Goal: Information Seeking & Learning: Check status

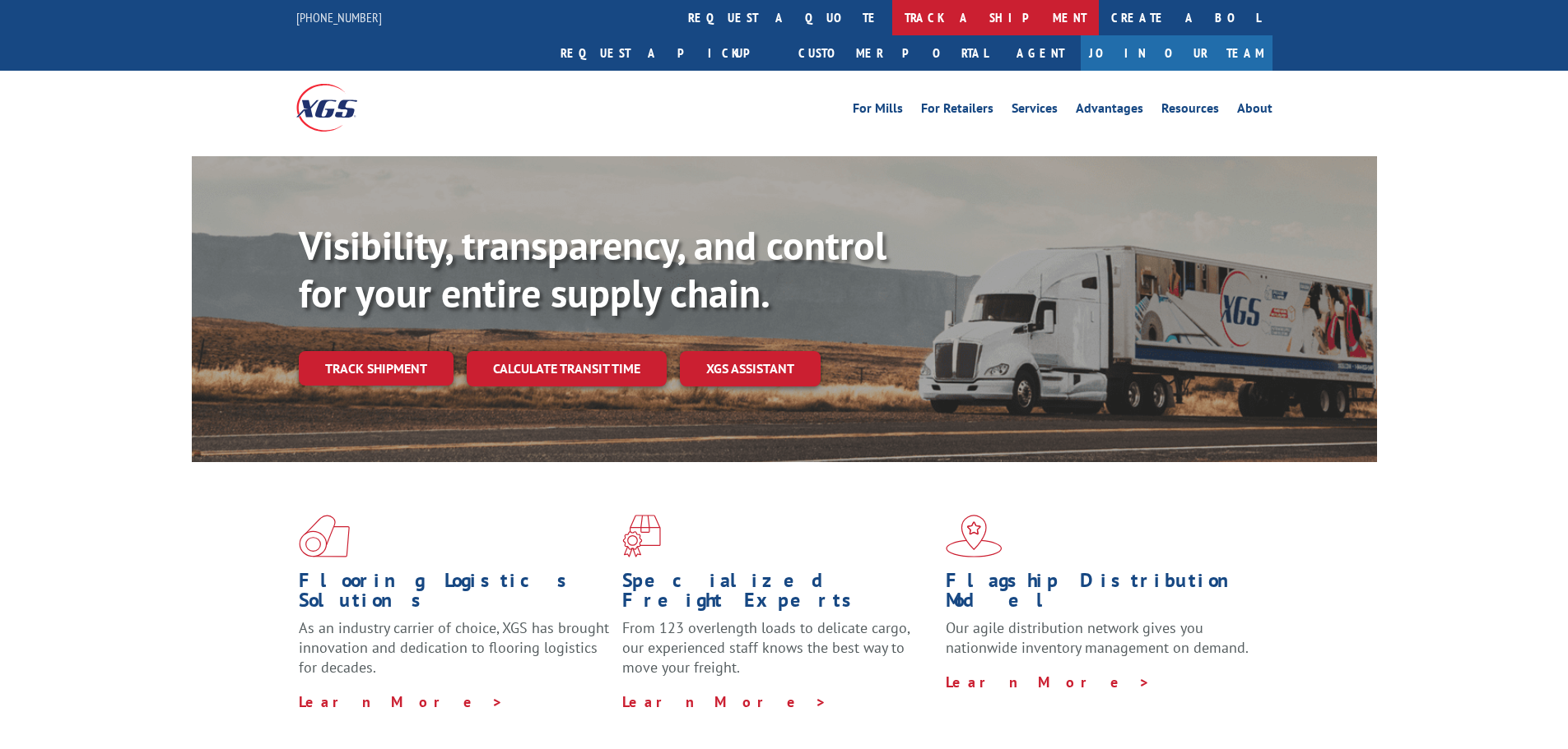
click at [892, 24] on link "track a shipment" at bounding box center [995, 17] width 206 height 36
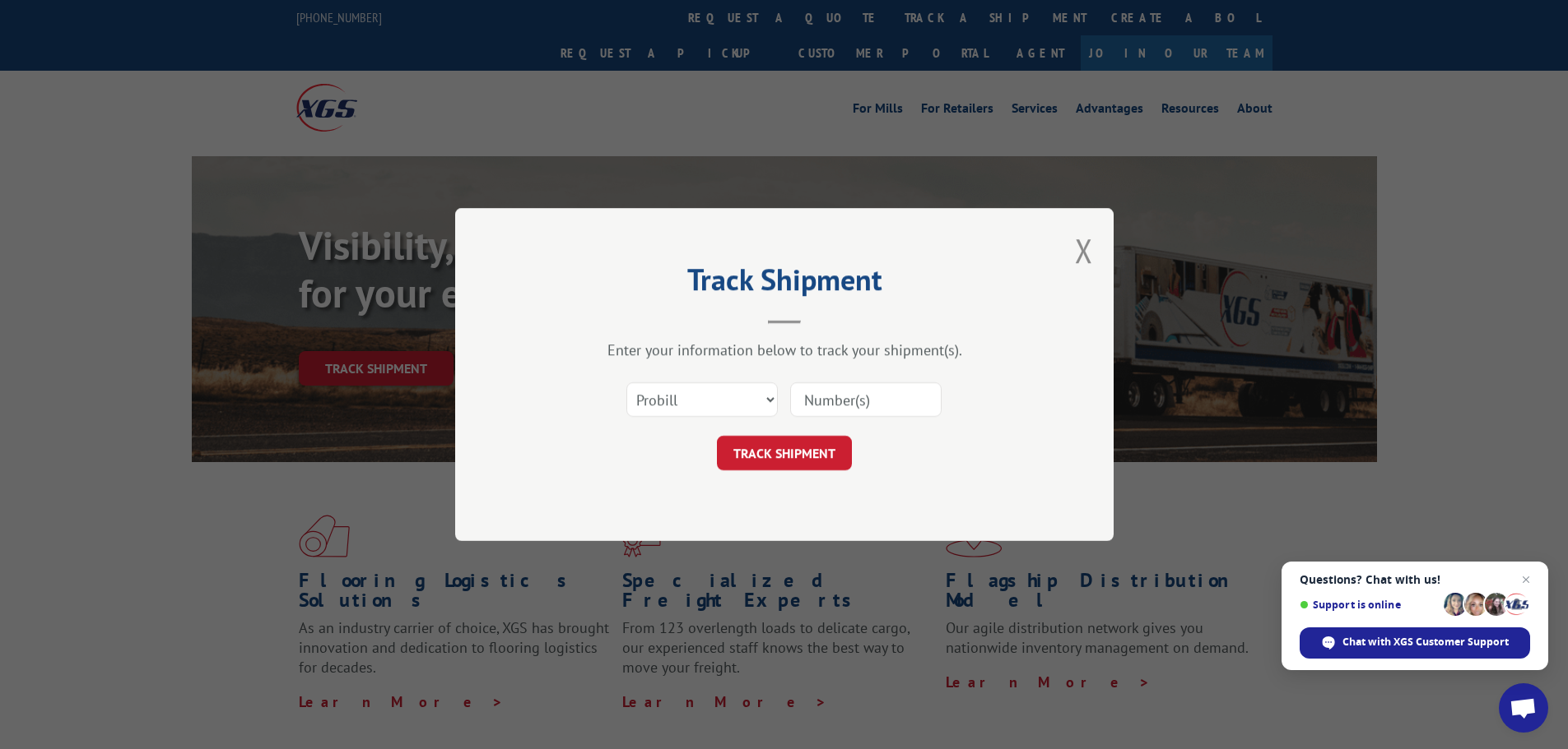
click at [860, 401] on input at bounding box center [866, 400] width 152 height 35
paste input "17501645"
type input "17501645"
click at [798, 449] on button "TRACK SHIPMENT" at bounding box center [784, 453] width 135 height 35
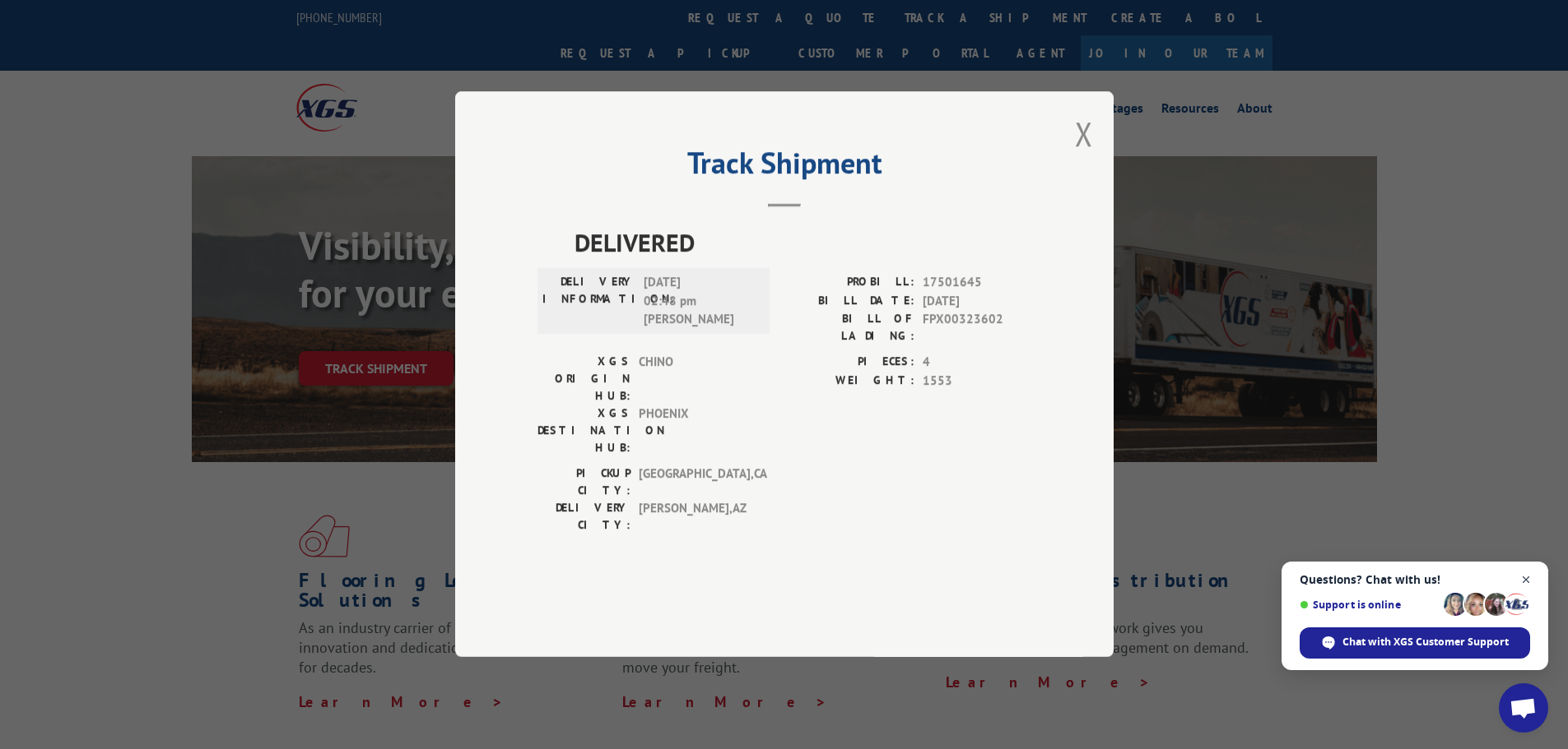
click at [1529, 577] on span "Close chat" at bounding box center [1526, 580] width 21 height 21
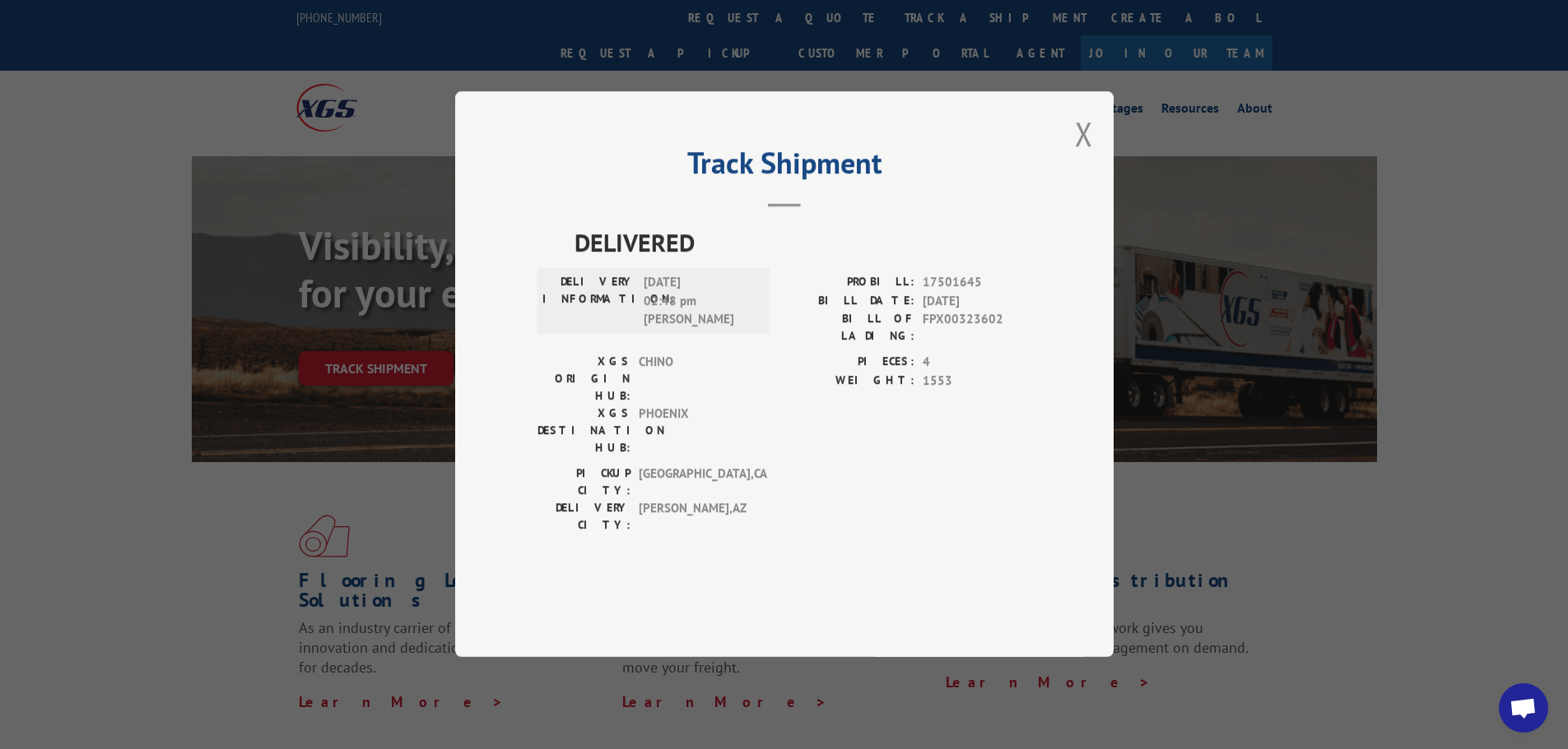
click at [1083, 155] on button "Close modal" at bounding box center [1084, 134] width 18 height 44
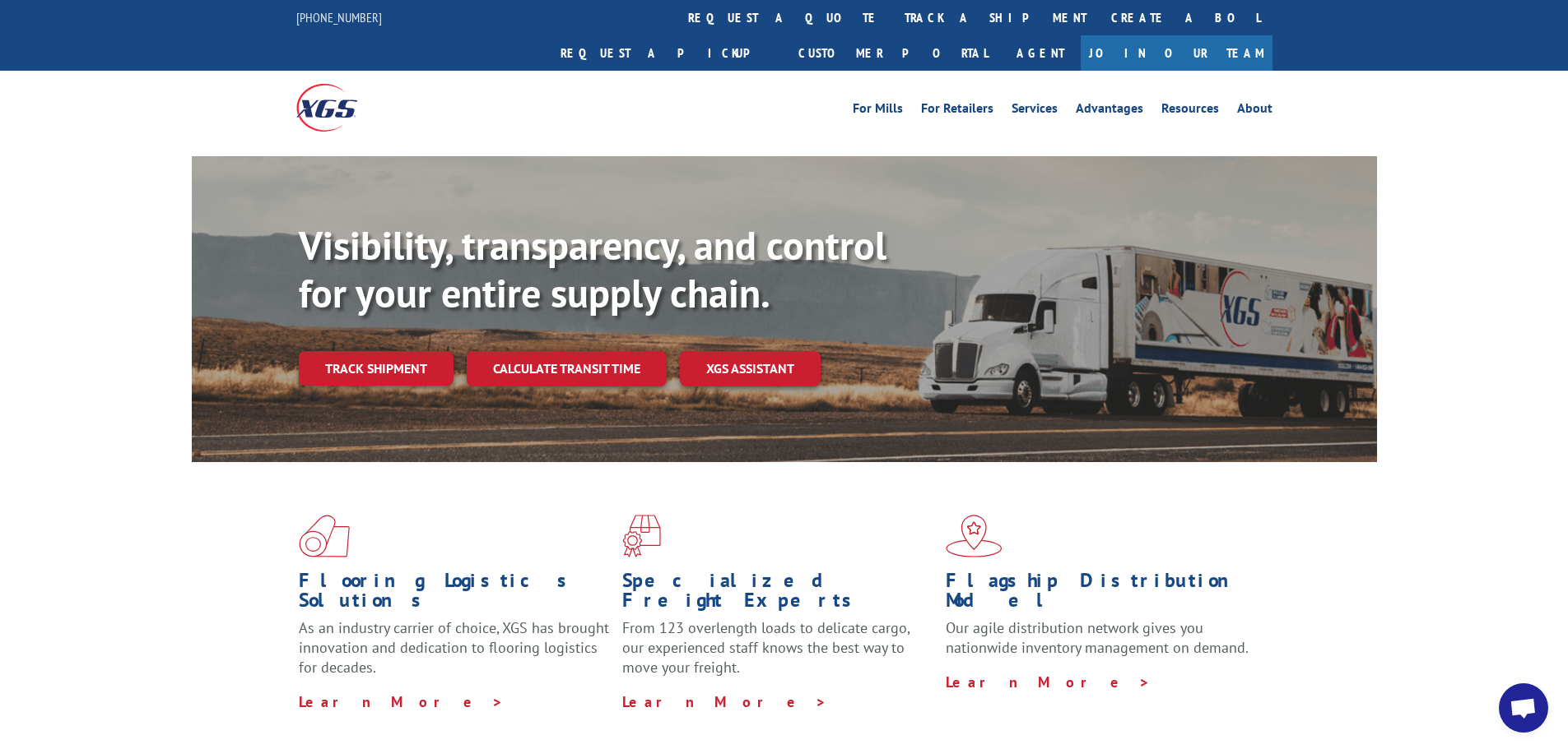
click at [892, 18] on link "track a shipment" at bounding box center [995, 17] width 206 height 36
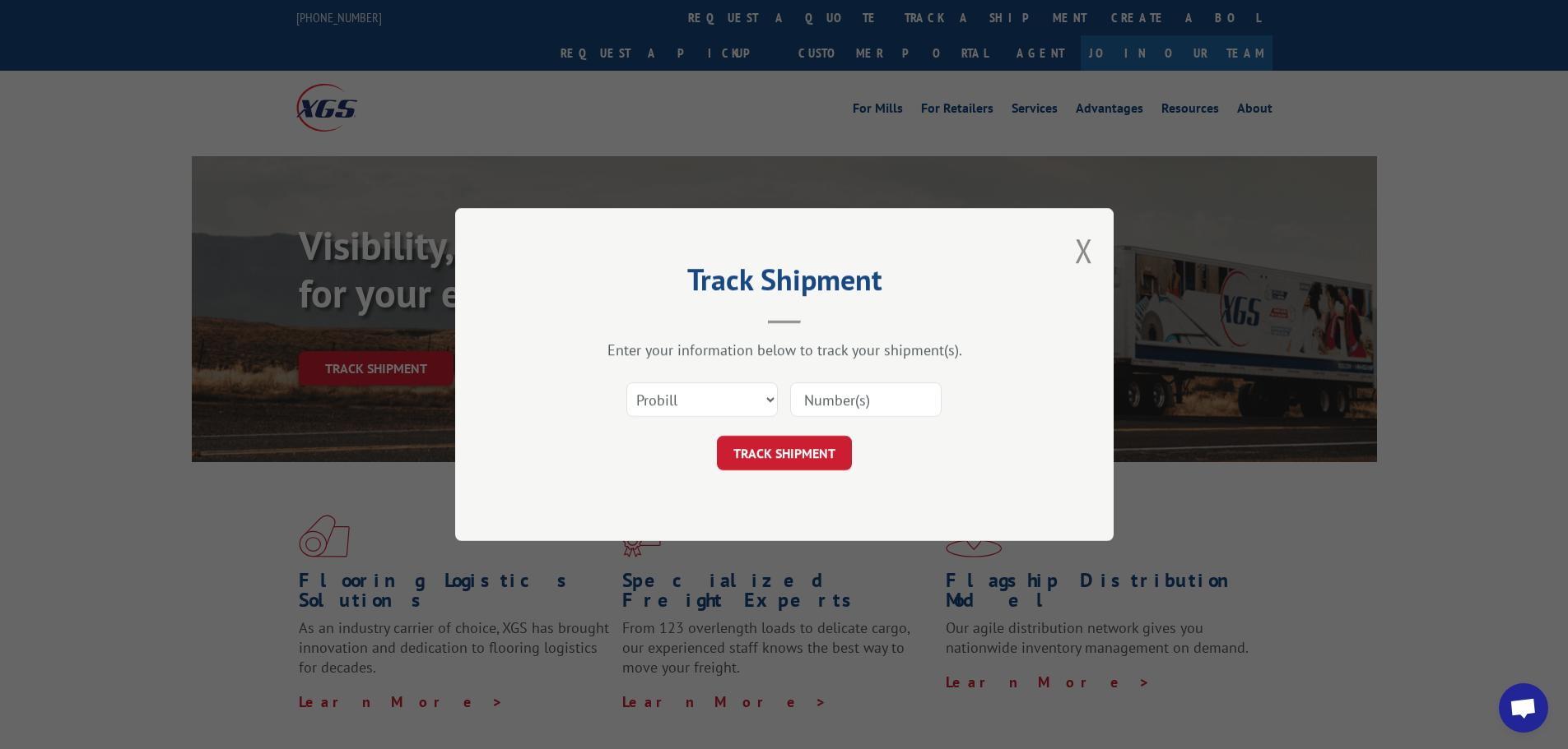
click at [856, 398] on input at bounding box center [866, 400] width 152 height 35
paste input "17501645"
type input "17501645"
click at [808, 440] on button "TRACK SHIPMENT" at bounding box center [784, 453] width 135 height 35
